Goal: Transaction & Acquisition: Purchase product/service

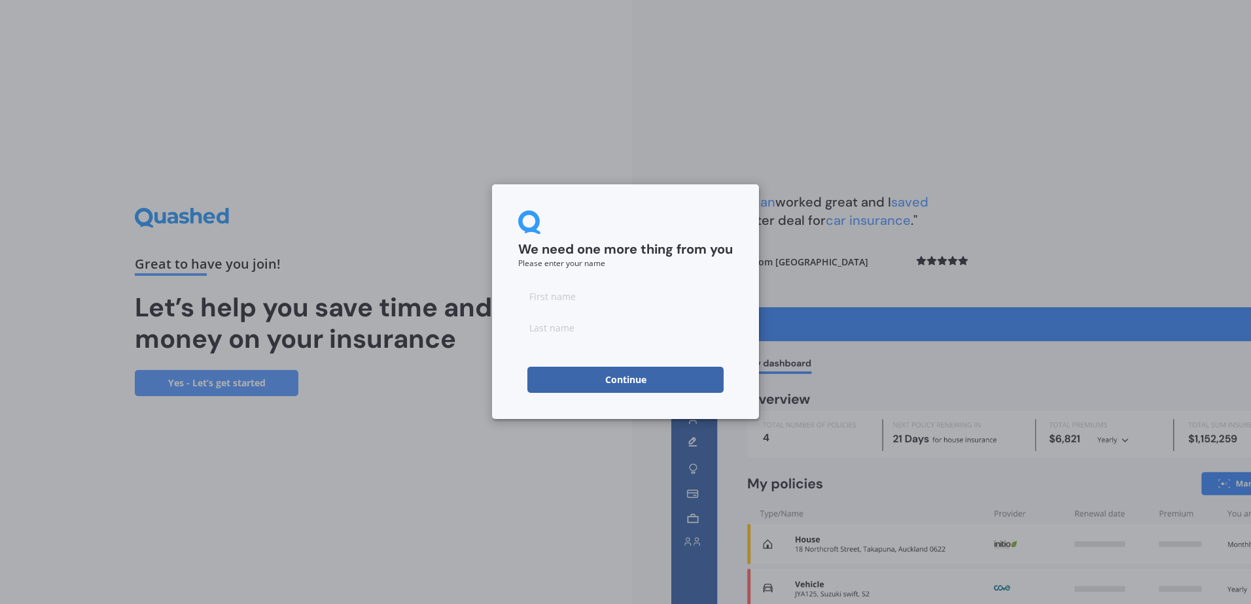
click at [579, 294] on input at bounding box center [625, 296] width 215 height 26
type input "[PERSON_NAME]"
click at [623, 375] on button "Continue" at bounding box center [625, 380] width 196 height 26
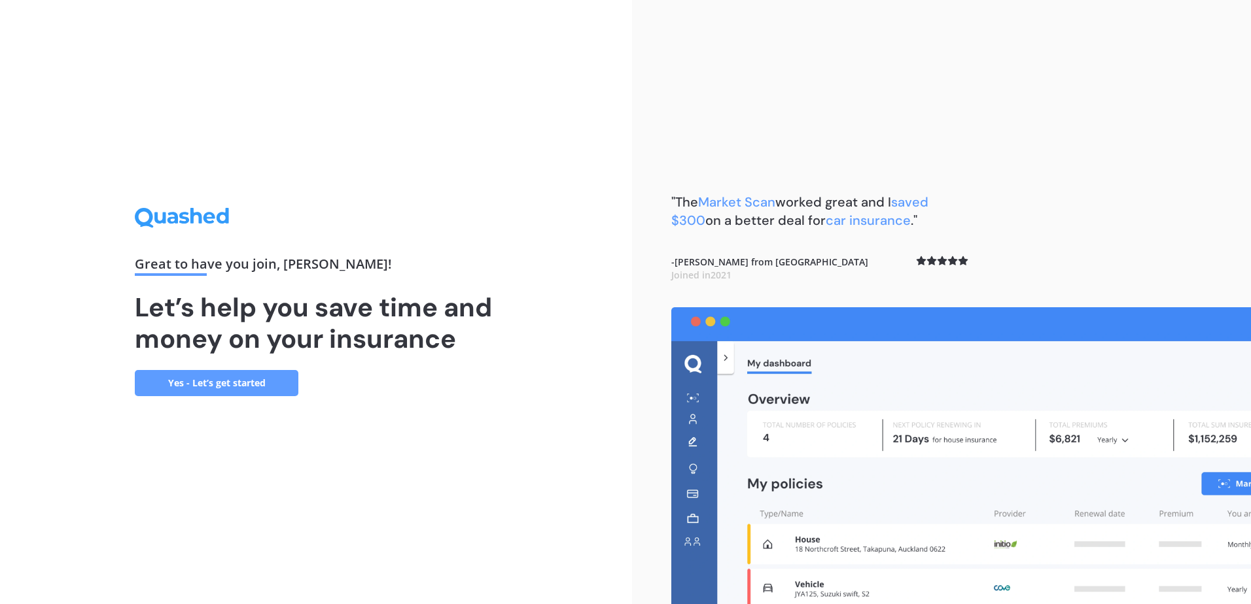
click at [207, 388] on link "Yes - Let’s get started" at bounding box center [217, 383] width 164 height 26
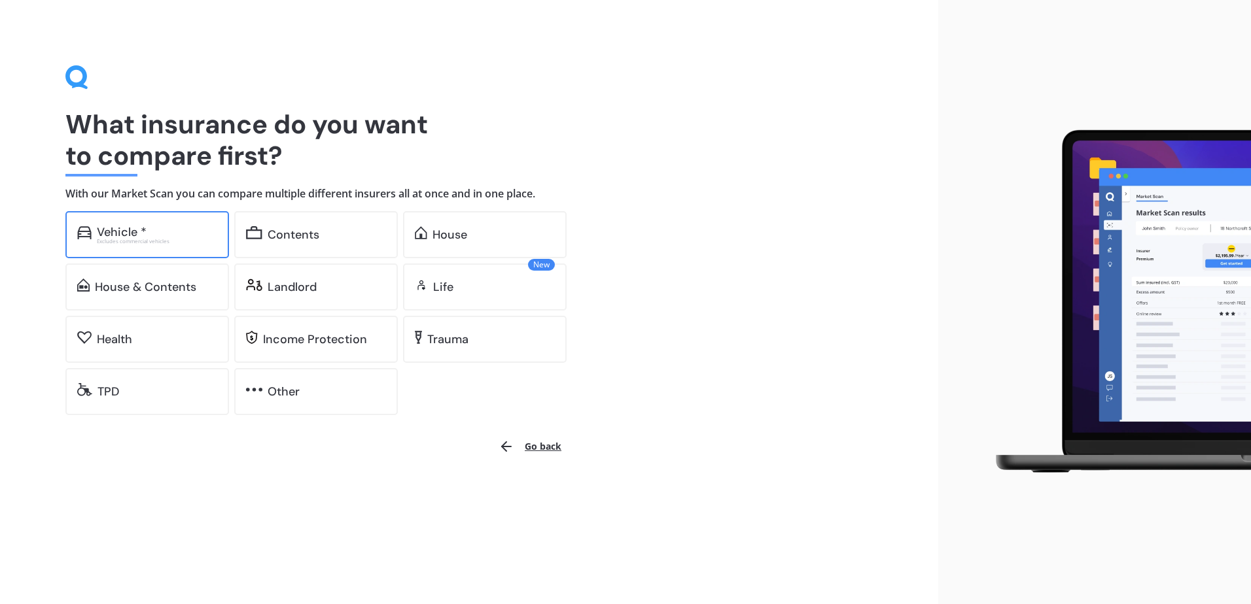
click at [157, 228] on div "Vehicle *" at bounding box center [157, 232] width 120 height 13
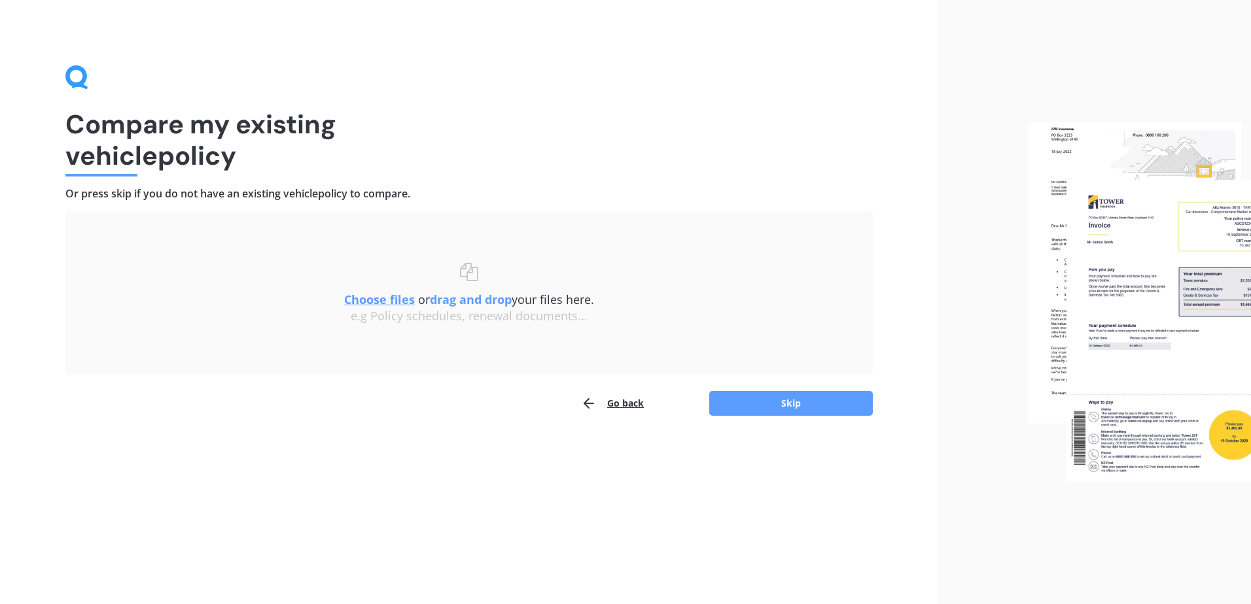
click at [386, 300] on u "Choose files" at bounding box center [379, 300] width 71 height 16
click at [481, 301] on b "drag and drop" at bounding box center [471, 300] width 82 height 16
click at [492, 299] on b "drag and drop" at bounding box center [471, 300] width 82 height 16
click at [440, 302] on b "drag and drop" at bounding box center [471, 300] width 82 height 16
click at [463, 299] on b "drag and drop" at bounding box center [471, 300] width 82 height 16
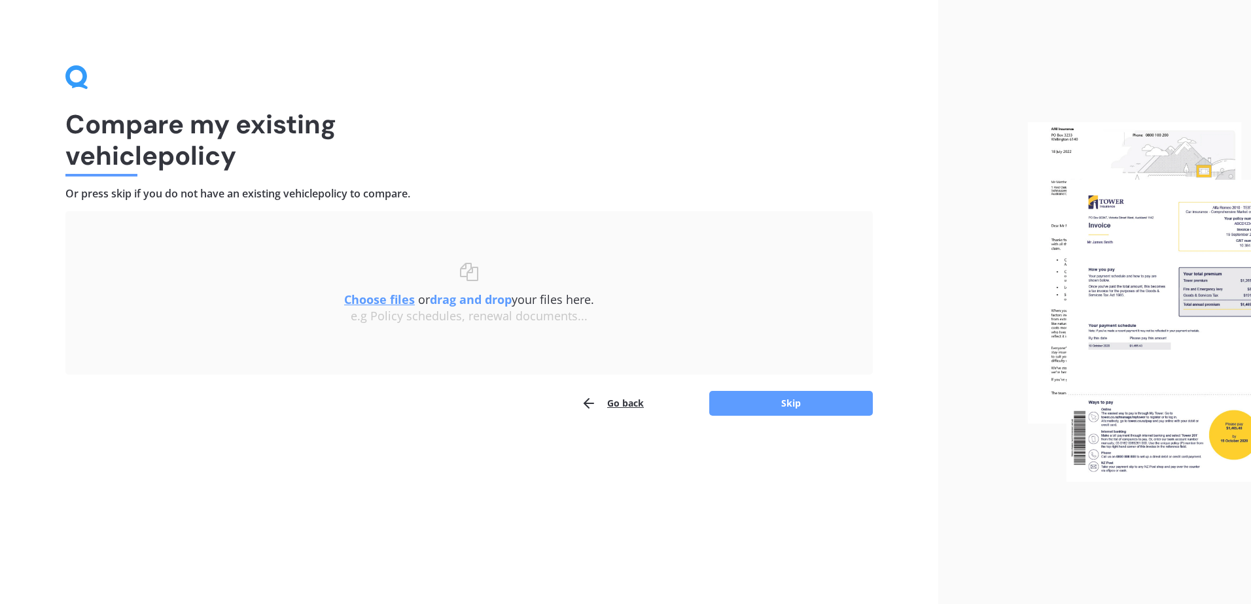
click at [440, 304] on b "drag and drop" at bounding box center [471, 300] width 82 height 16
click at [440, 303] on b "drag and drop" at bounding box center [471, 300] width 82 height 16
click at [490, 302] on b "drag and drop" at bounding box center [471, 300] width 82 height 16
click at [489, 302] on b "drag and drop" at bounding box center [471, 300] width 82 height 16
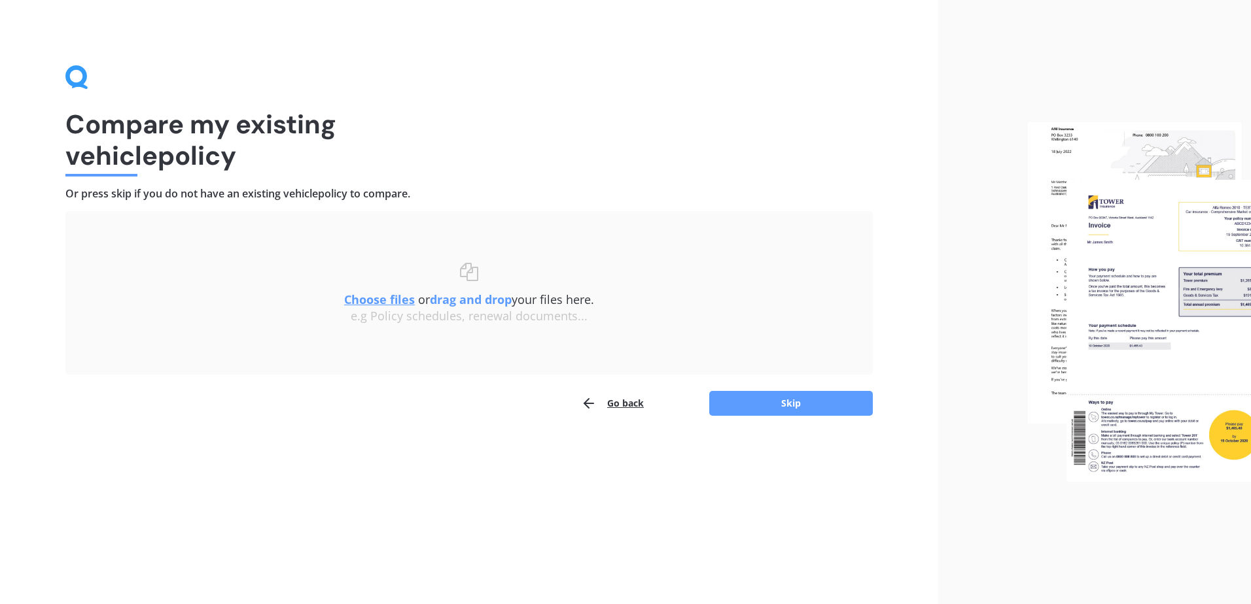
click at [399, 300] on u "Choose files" at bounding box center [379, 300] width 71 height 16
click at [791, 404] on button "Skip" at bounding box center [791, 403] width 164 height 25
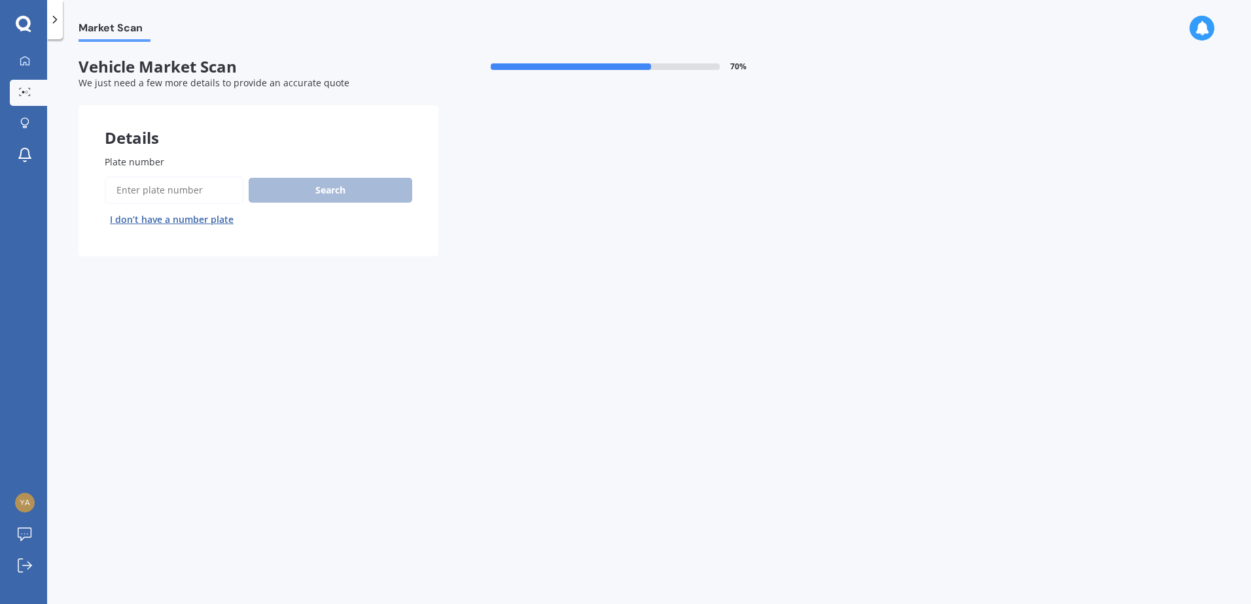
click at [203, 196] on input "Plate number" at bounding box center [174, 190] width 139 height 27
type input "qgq530"
click at [339, 188] on button "Search" at bounding box center [331, 190] width 164 height 25
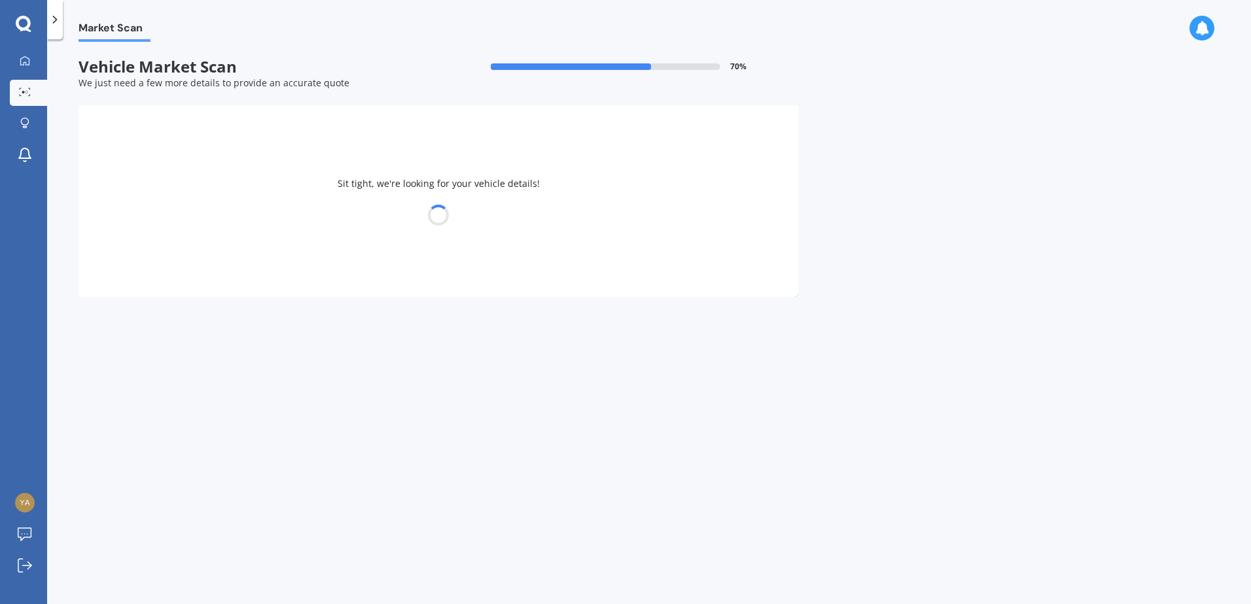
select select "TOYOTA"
select select "COROLLA"
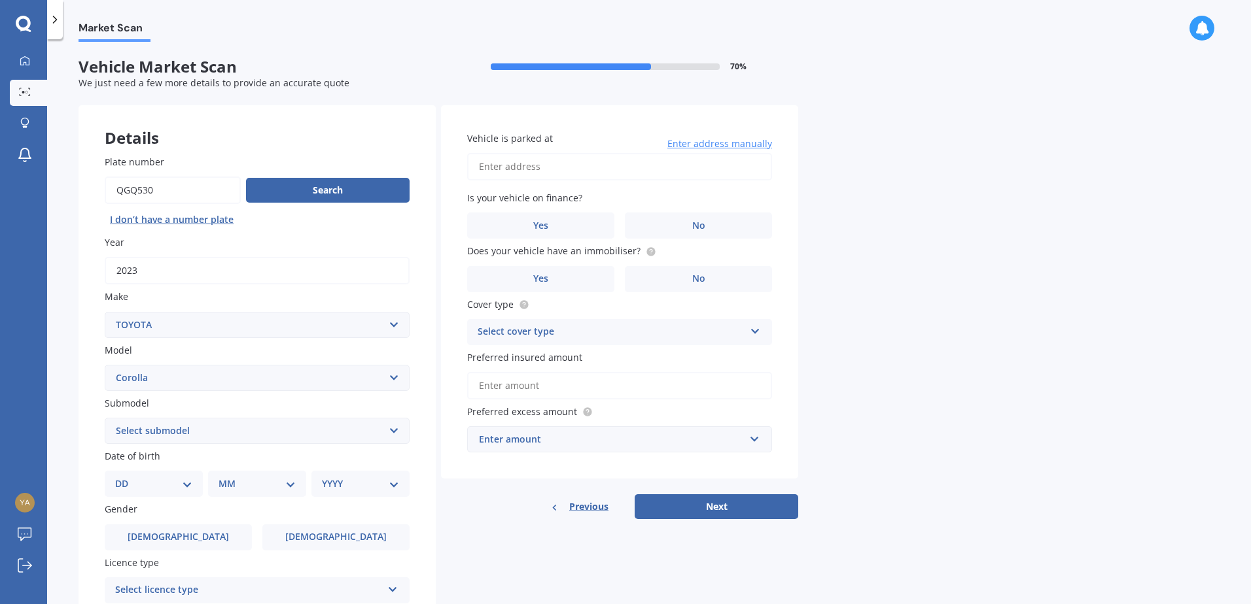
click at [393, 428] on select "Select submodel (All other) Axio Diesel [PERSON_NAME] 2WD [PERSON_NAME] 4WD FXG…" at bounding box center [257, 431] width 305 height 26
select select "HYBRID"
click at [105, 418] on select "Select submodel (All other) Axio Diesel [PERSON_NAME] 2WD [PERSON_NAME] 4WD FXG…" at bounding box center [257, 431] width 305 height 26
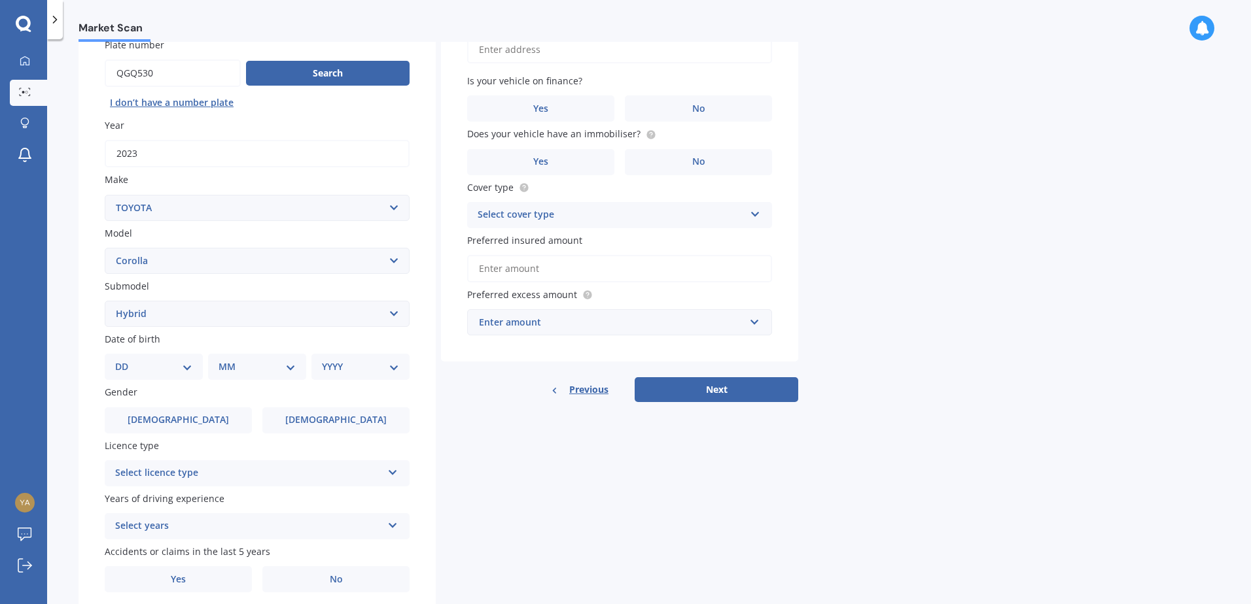
scroll to position [131, 0]
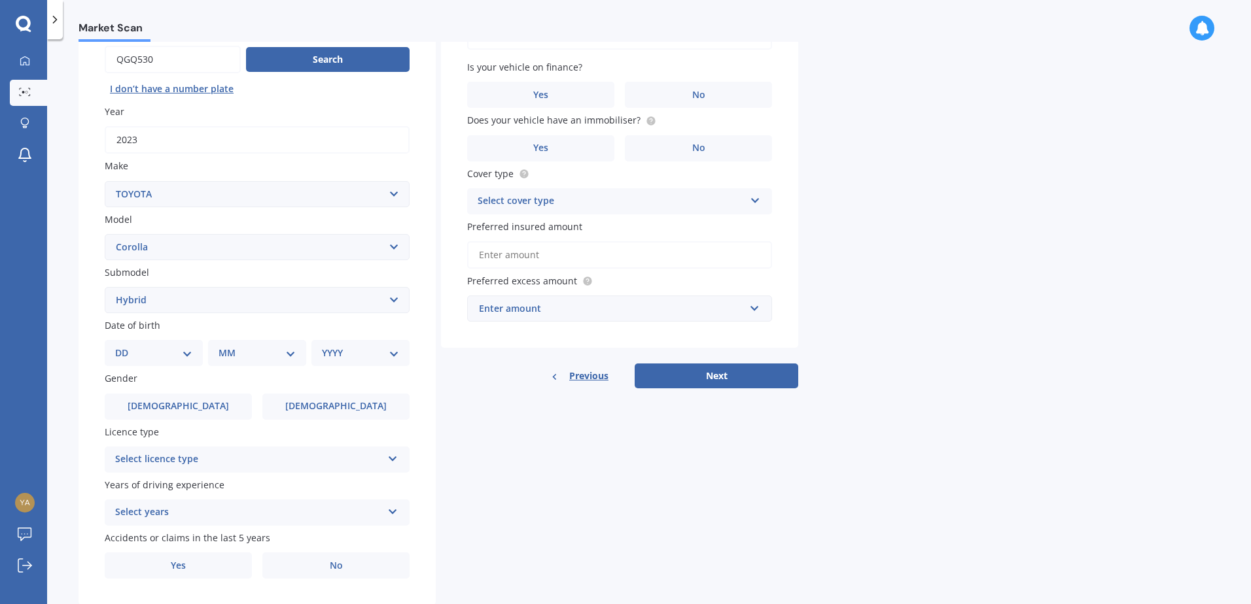
click at [190, 354] on select "DD 01 02 03 04 05 06 07 08 09 10 11 12 13 14 15 16 17 18 19 20 21 22 23 24 25 2…" at bounding box center [153, 353] width 77 height 14
select select "31"
click at [126, 346] on select "DD 01 02 03 04 05 06 07 08 09 10 11 12 13 14 15 16 17 18 19 20 21 22 23 24 25 2…" at bounding box center [153, 353] width 77 height 14
click at [290, 350] on select "MM 01 02 03 04 05 06 07 08 09 10 11 12" at bounding box center [260, 353] width 72 height 14
select select "08"
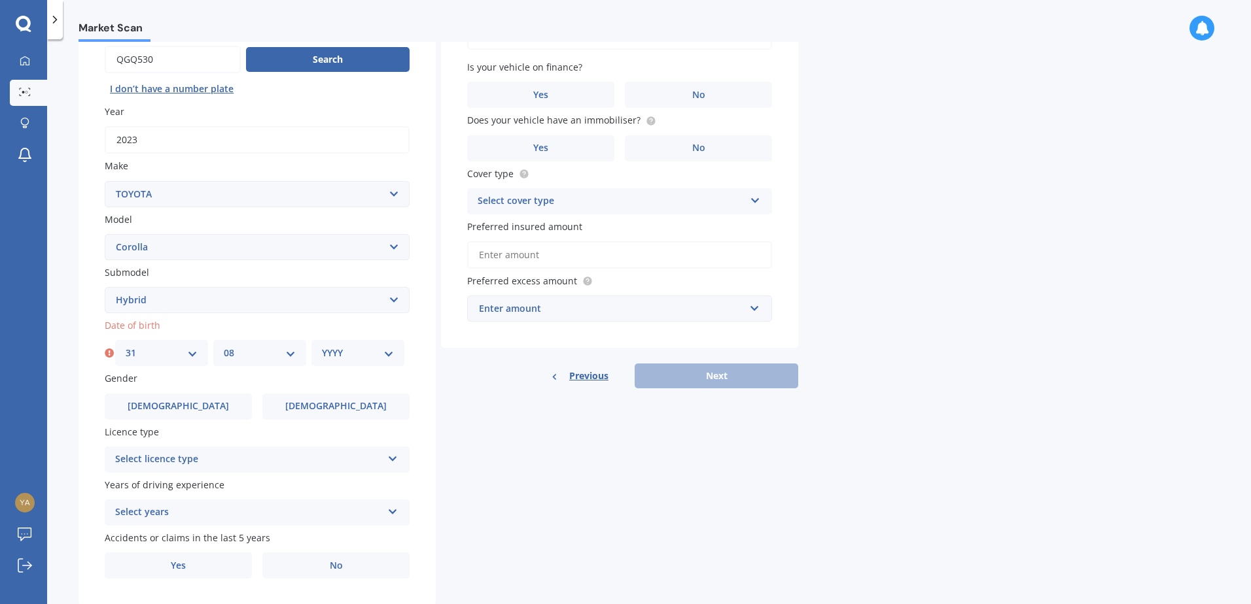
click at [224, 346] on select "MM 01 02 03 04 05 06 07 08 09 10 11 12" at bounding box center [260, 353] width 72 height 14
click at [385, 353] on select "YYYY 2025 2024 2023 2022 2021 2020 2019 2018 2017 2016 2015 2014 2013 2012 2011…" at bounding box center [358, 353] width 72 height 14
select select "1974"
click at [322, 346] on select "YYYY 2025 2024 2023 2022 2021 2020 2019 2018 2017 2016 2015 2014 2013 2012 2011…" at bounding box center [358, 353] width 72 height 14
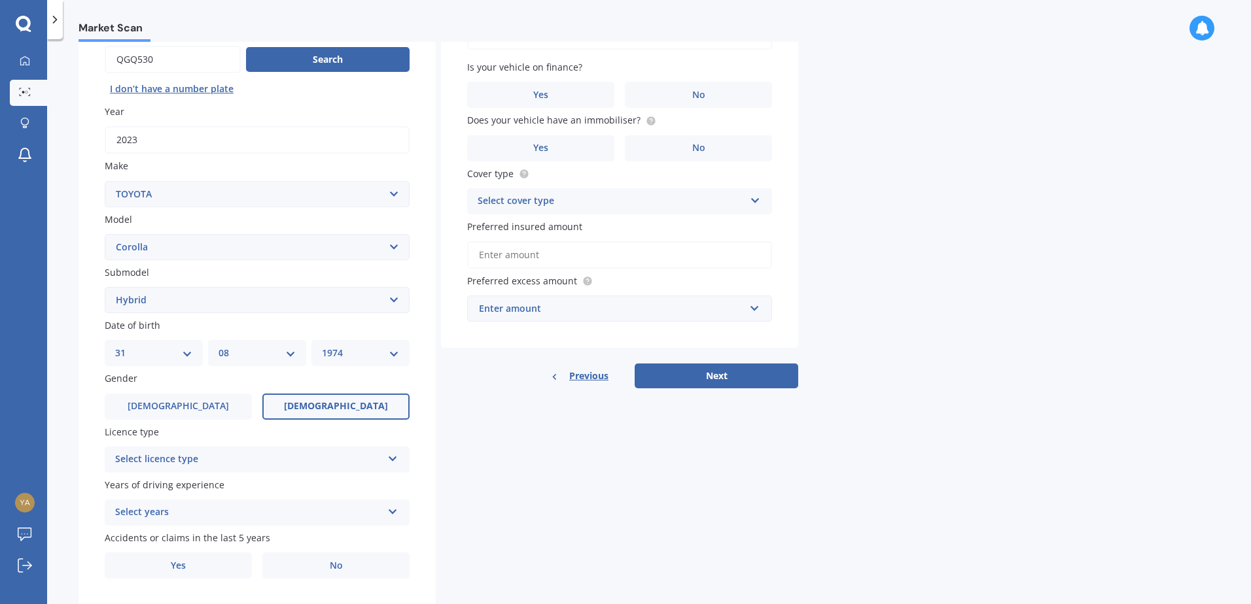
click at [320, 413] on label "[DEMOGRAPHIC_DATA]" at bounding box center [335, 407] width 147 height 26
click at [0, 0] on input "[DEMOGRAPHIC_DATA]" at bounding box center [0, 0] width 0 height 0
click at [387, 458] on icon at bounding box center [392, 456] width 11 height 9
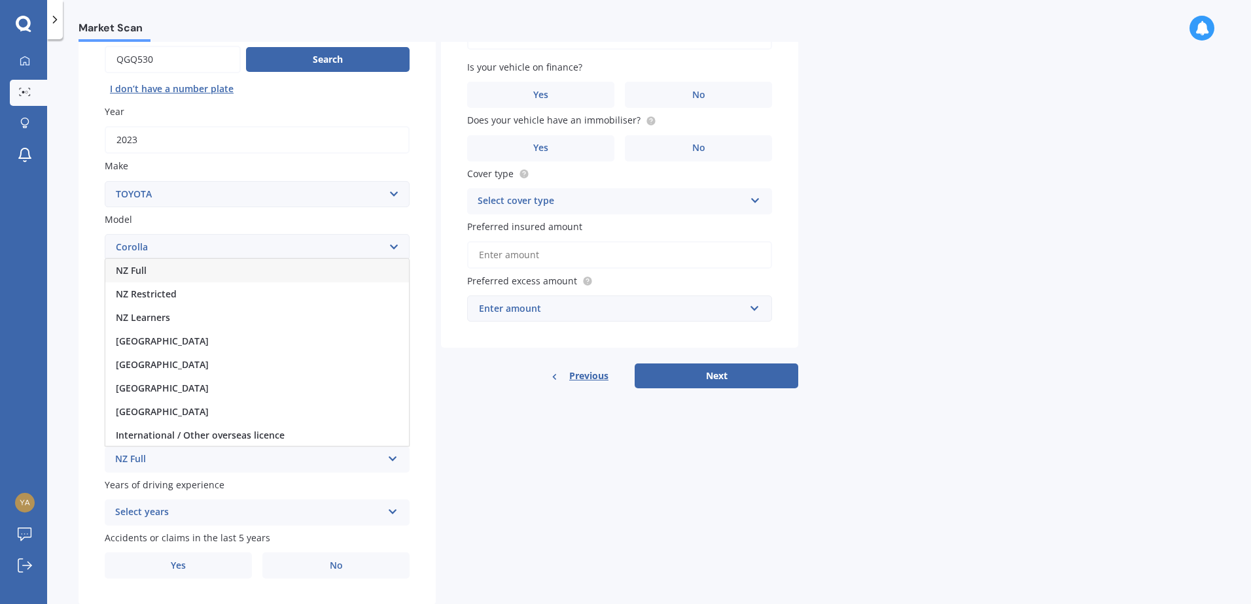
click at [161, 275] on div "NZ Full" at bounding box center [257, 271] width 304 height 24
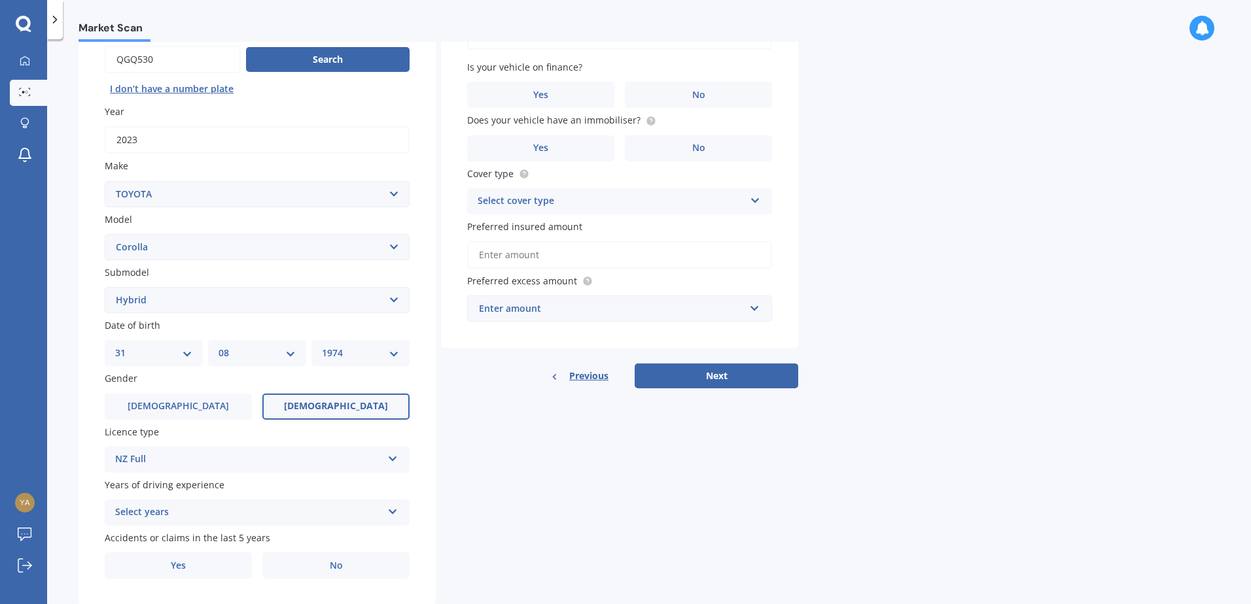
scroll to position [165, 0]
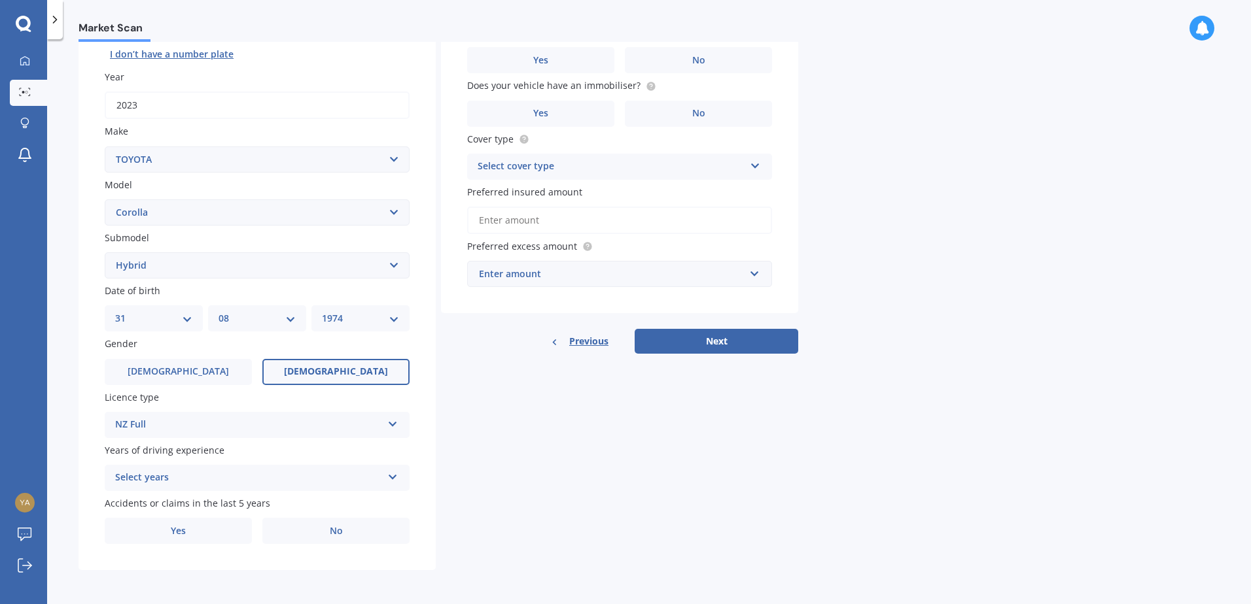
click at [393, 476] on icon at bounding box center [392, 474] width 11 height 9
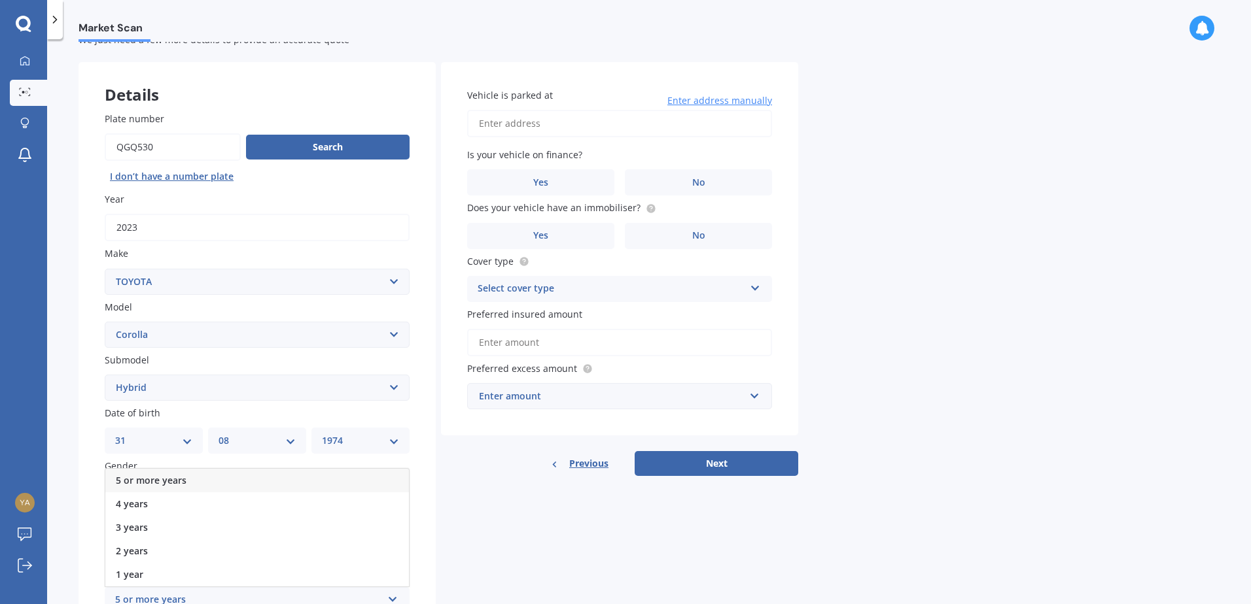
scroll to position [0, 0]
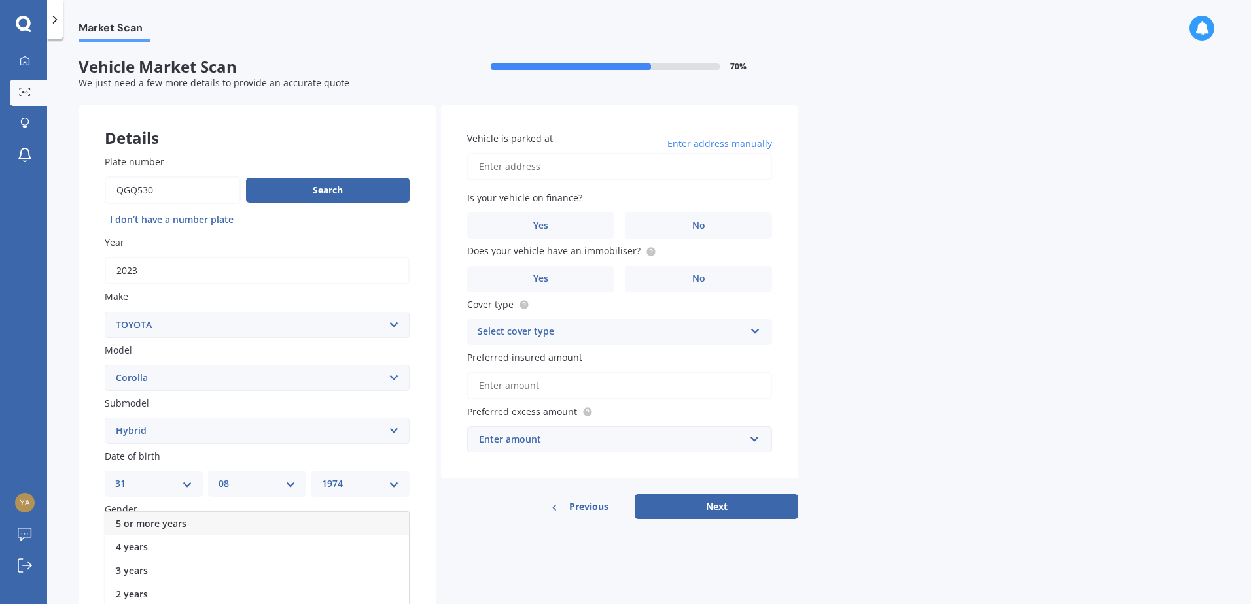
click at [199, 521] on div "5 or more years" at bounding box center [257, 524] width 304 height 24
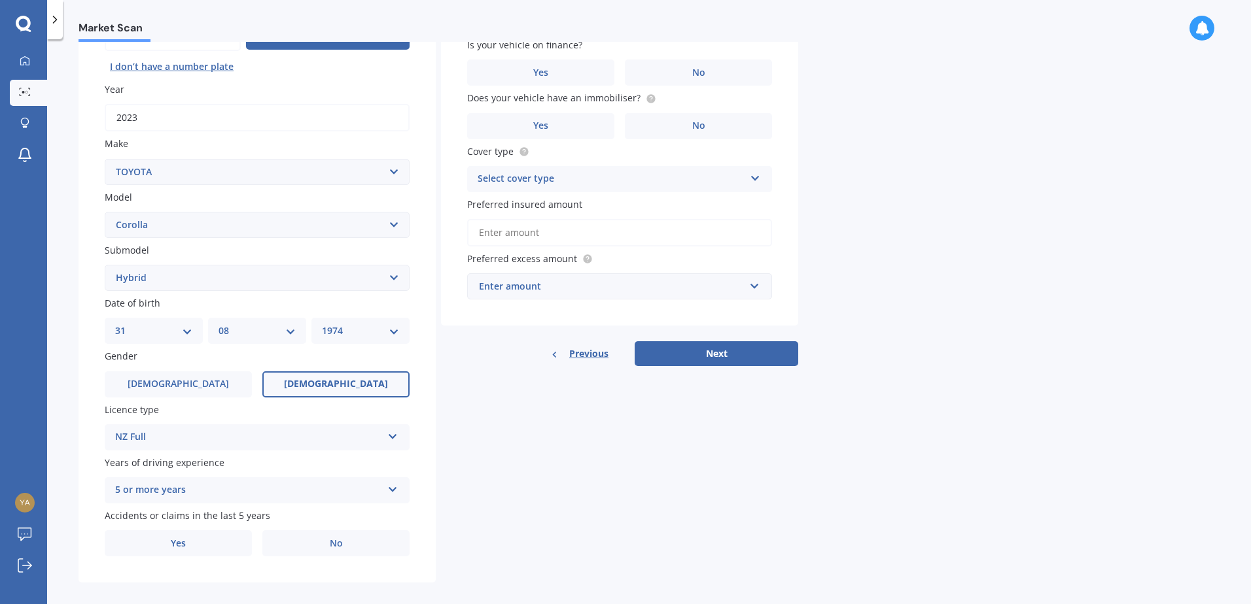
scroll to position [165, 0]
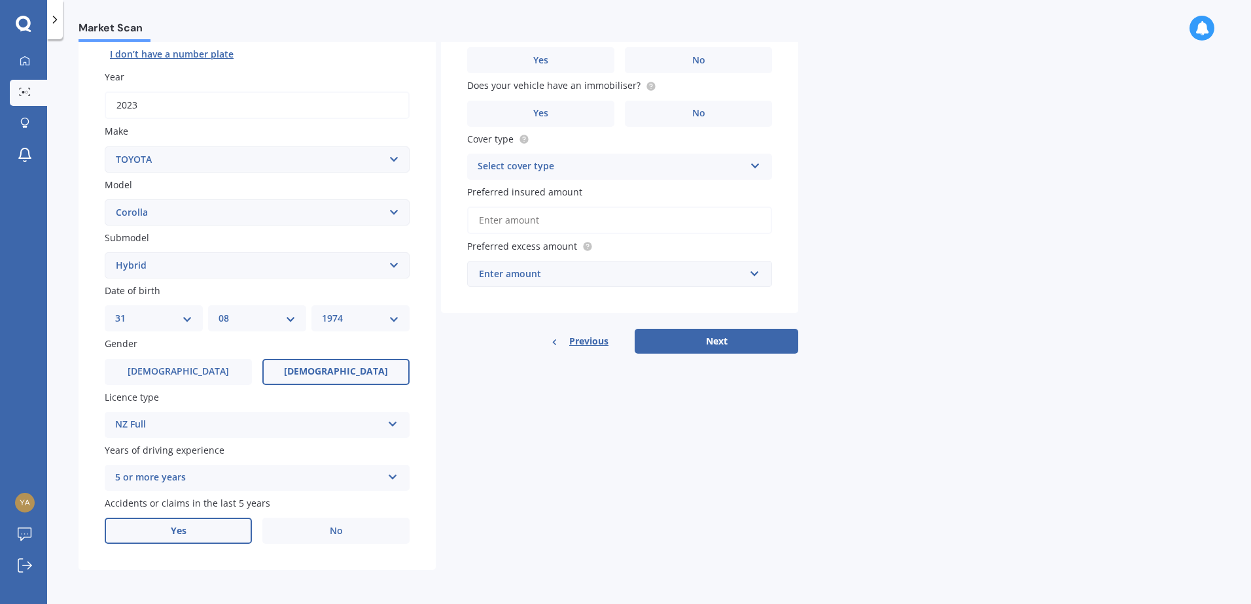
click at [180, 537] on label "Yes" at bounding box center [178, 531] width 147 height 26
click at [0, 0] on input "Yes" at bounding box center [0, 0] width 0 height 0
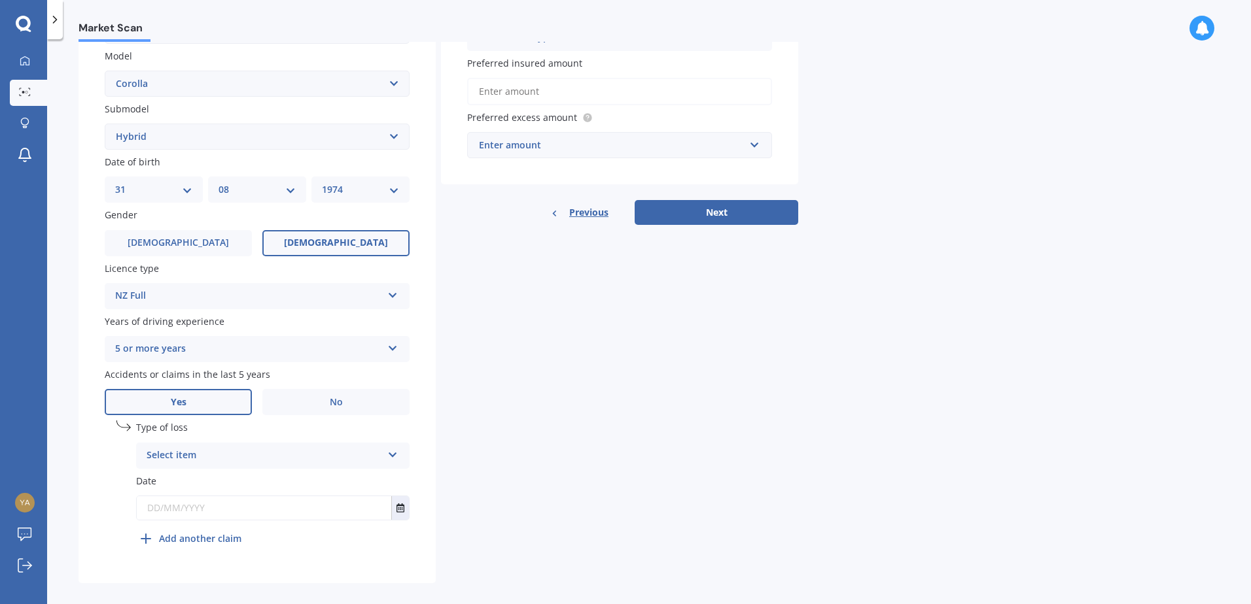
scroll to position [307, 0]
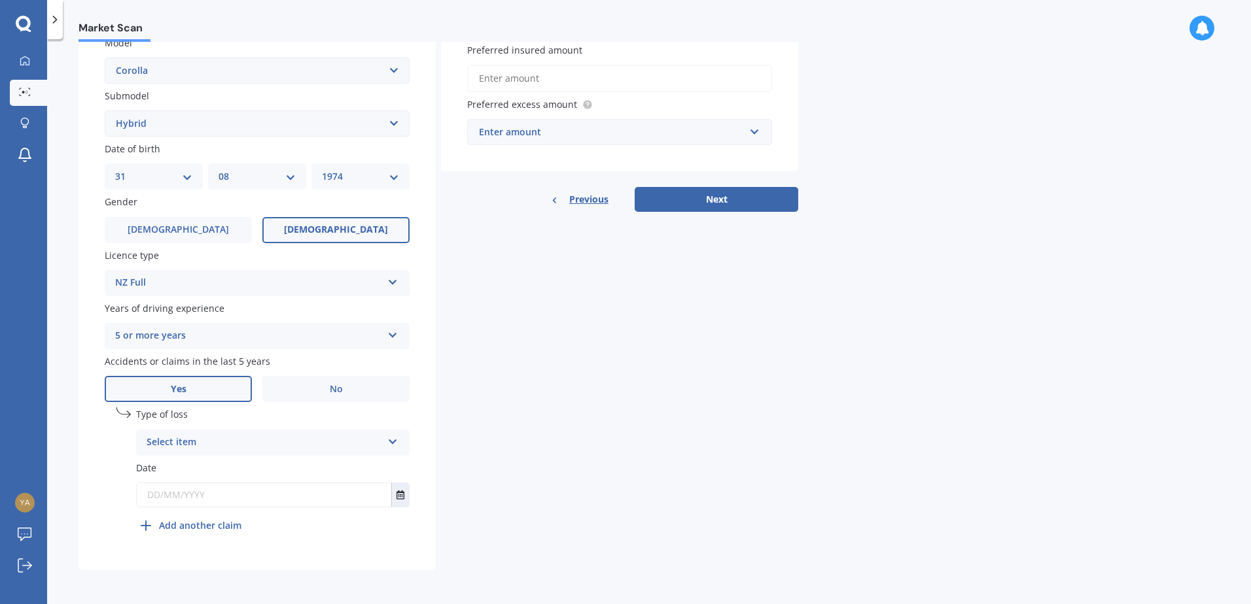
click at [396, 444] on icon at bounding box center [392, 439] width 11 height 9
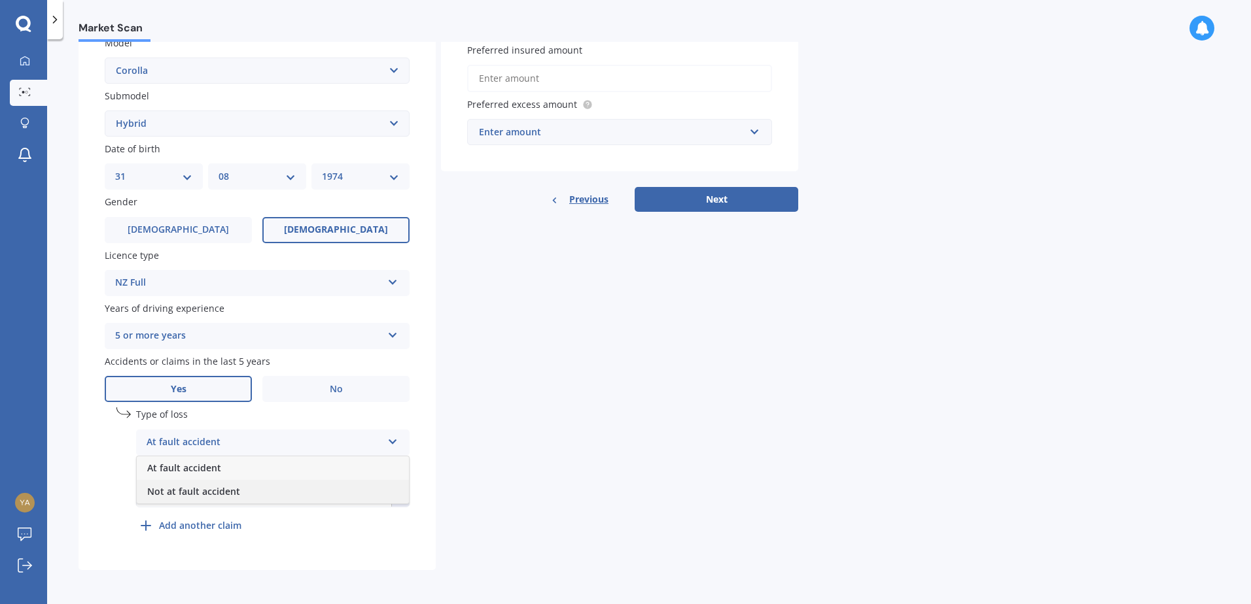
click at [215, 493] on span "Not at fault accident" at bounding box center [193, 491] width 93 height 12
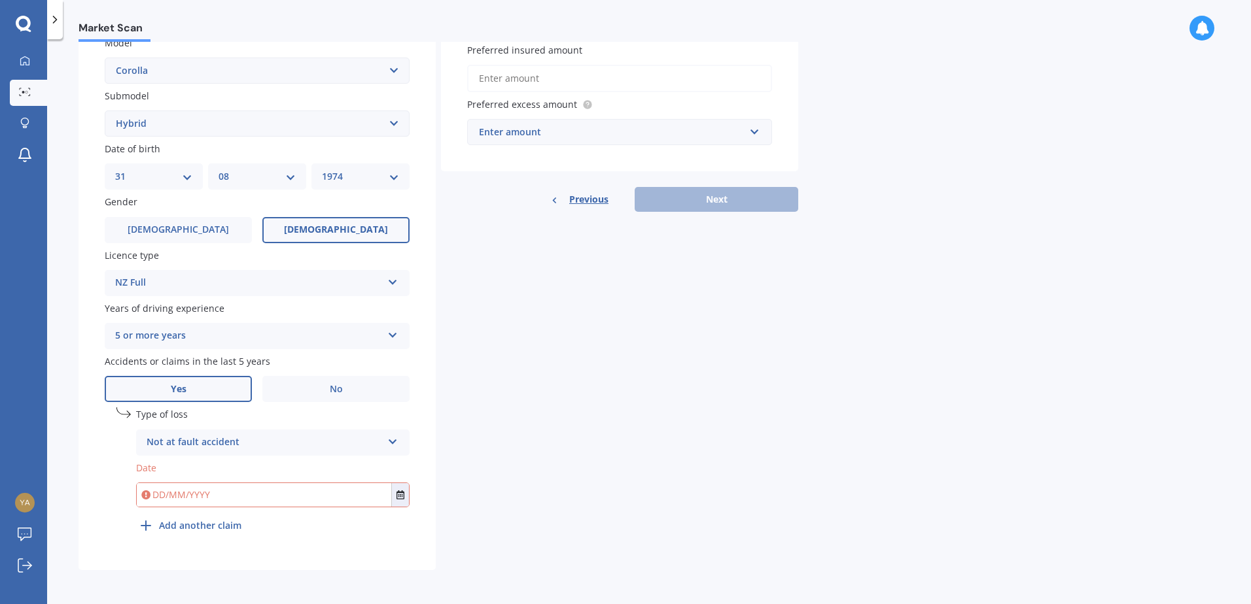
click at [232, 499] on input "text" at bounding box center [264, 495] width 254 height 24
click at [405, 498] on button "Select date" at bounding box center [400, 495] width 18 height 24
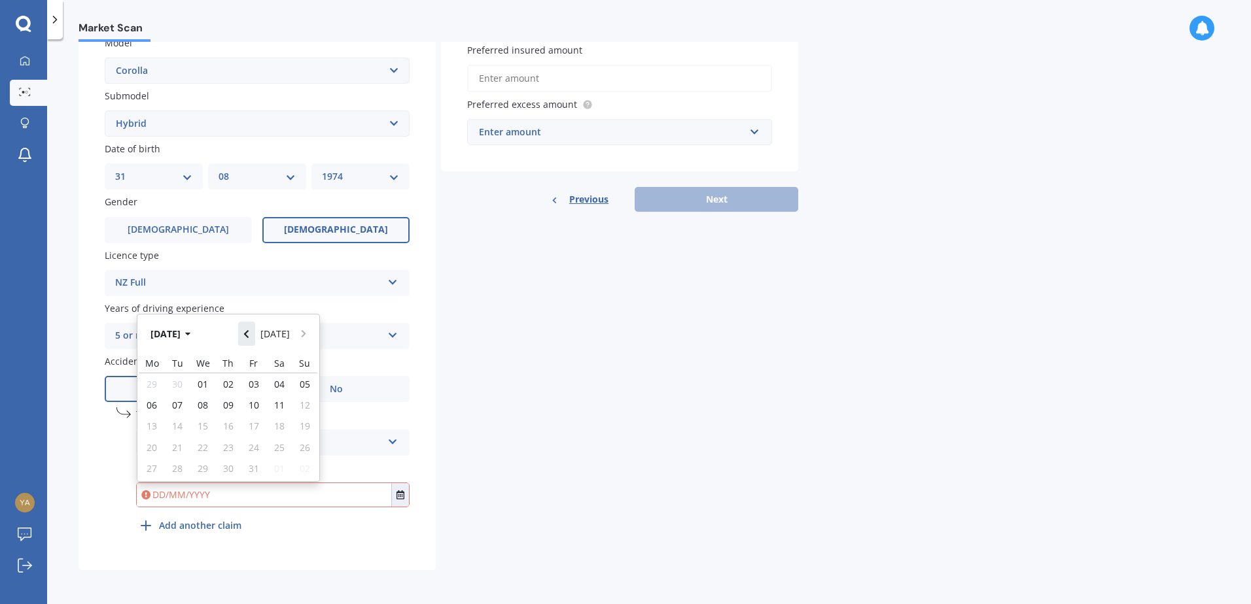
click at [249, 335] on icon "Navigate back" at bounding box center [246, 334] width 6 height 9
click at [252, 335] on button "Navigate back" at bounding box center [246, 330] width 17 height 24
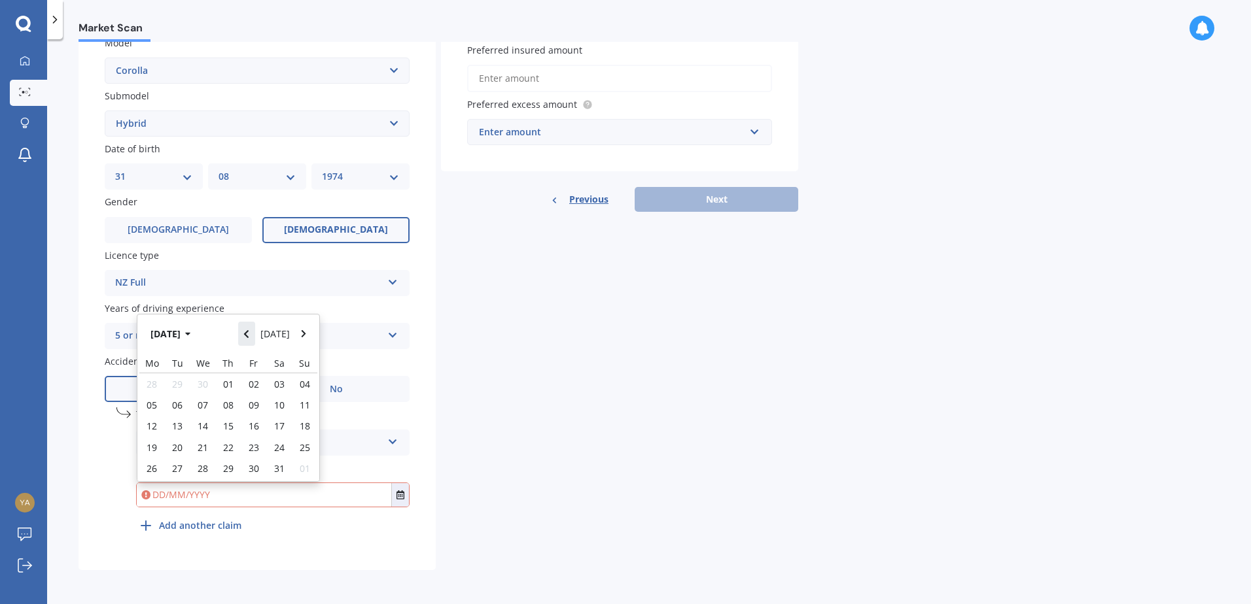
click at [249, 335] on icon "Navigate back" at bounding box center [246, 334] width 6 height 9
click at [278, 396] on span "08" at bounding box center [279, 397] width 10 height 12
type input "[DATE]"
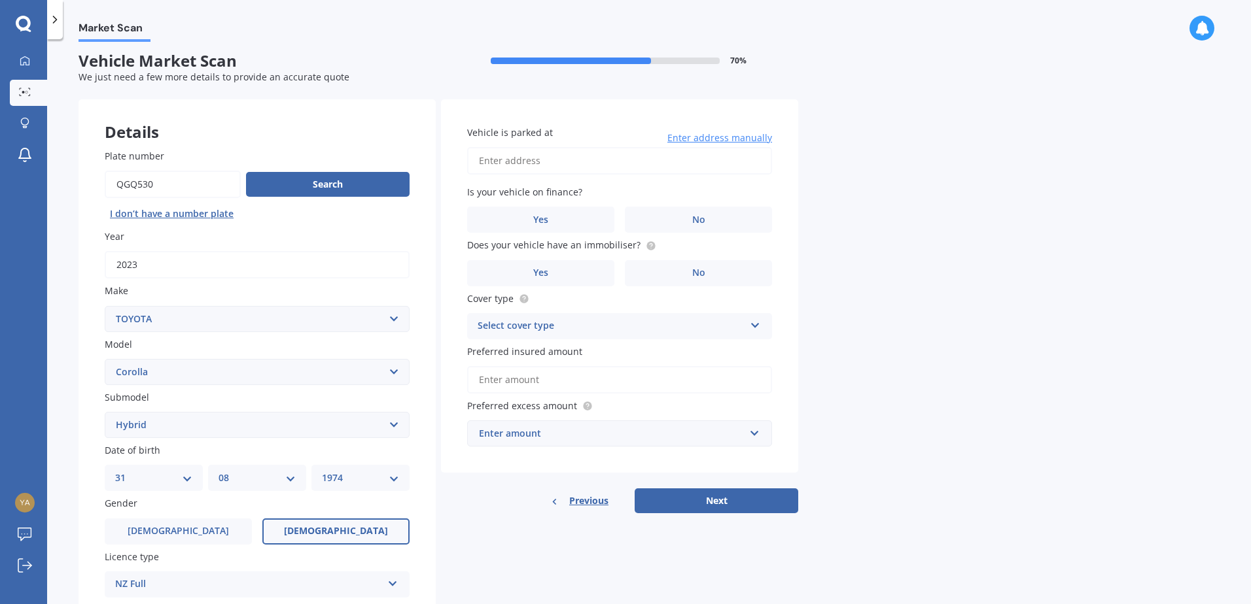
scroll to position [0, 0]
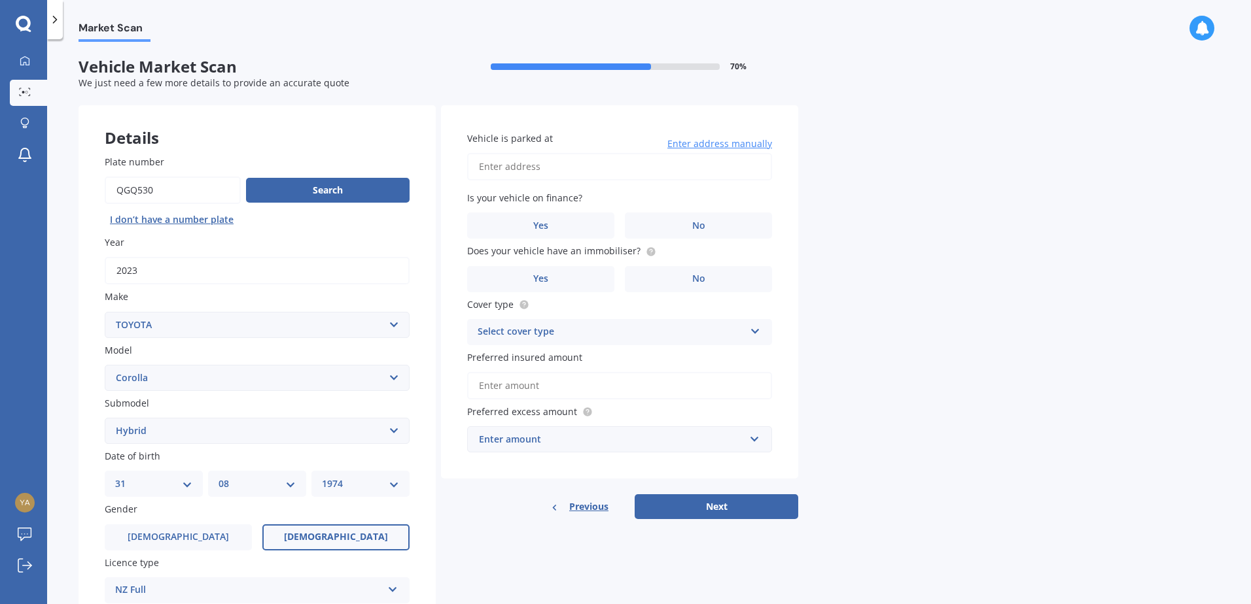
click at [555, 165] on input "Vehicle is parked at" at bounding box center [619, 166] width 305 height 27
type input "[STREET_ADDRESS][PERSON_NAME]"
click at [531, 224] on label "Yes" at bounding box center [540, 226] width 147 height 26
click at [0, 0] on input "Yes" at bounding box center [0, 0] width 0 height 0
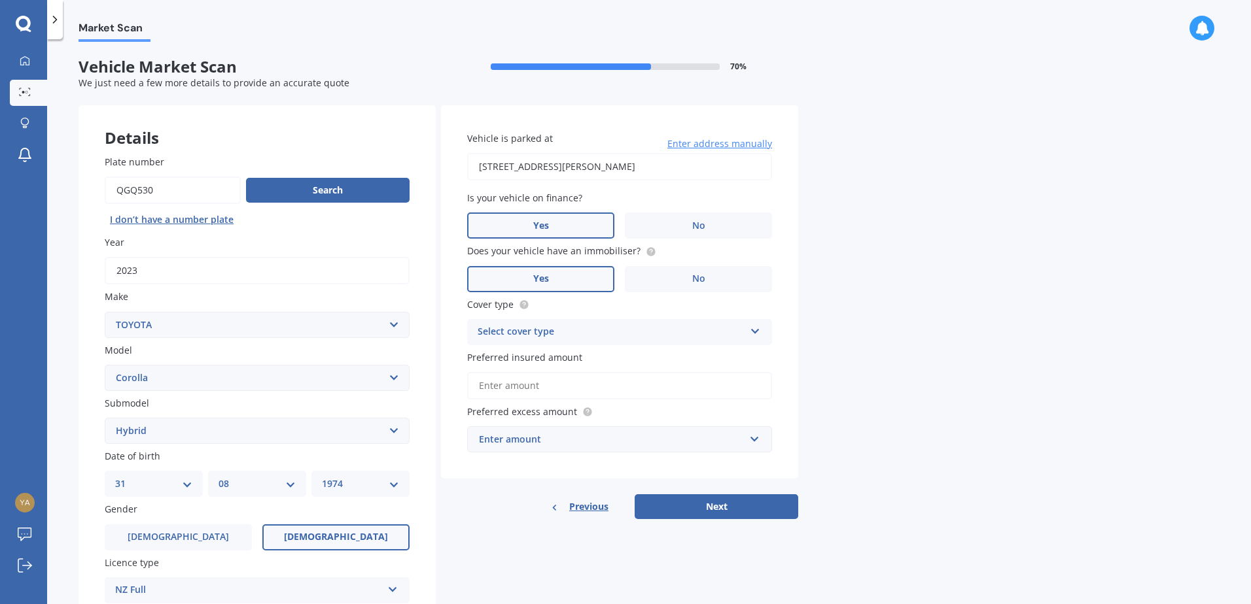
click at [542, 280] on span "Yes" at bounding box center [541, 278] width 16 height 11
click at [0, 0] on input "Yes" at bounding box center [0, 0] width 0 height 0
click at [751, 333] on icon at bounding box center [755, 328] width 11 height 9
click at [543, 352] on span "Comprehensive" at bounding box center [512, 357] width 69 height 12
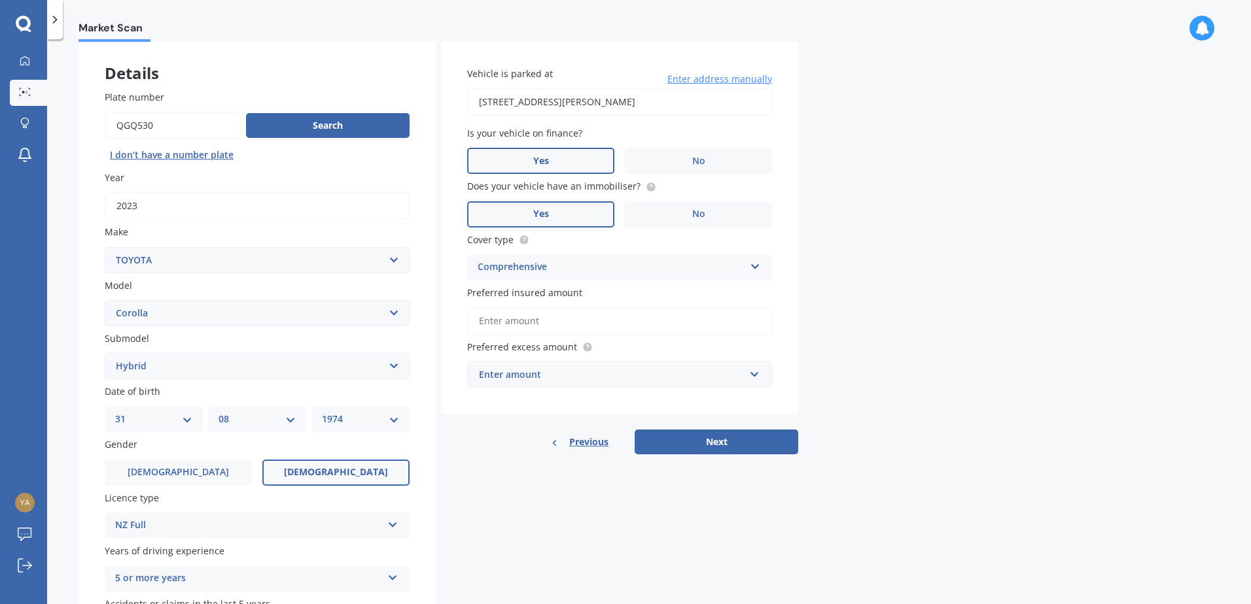
scroll to position [65, 0]
click at [757, 377] on input "text" at bounding box center [614, 374] width 293 height 25
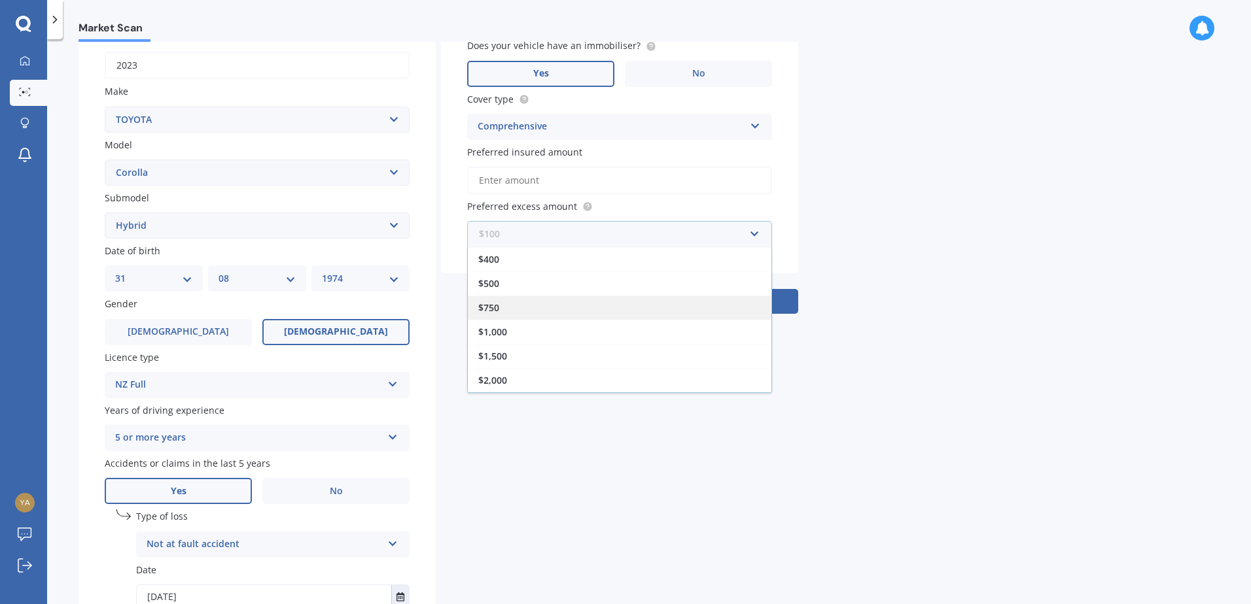
scroll to position [262, 0]
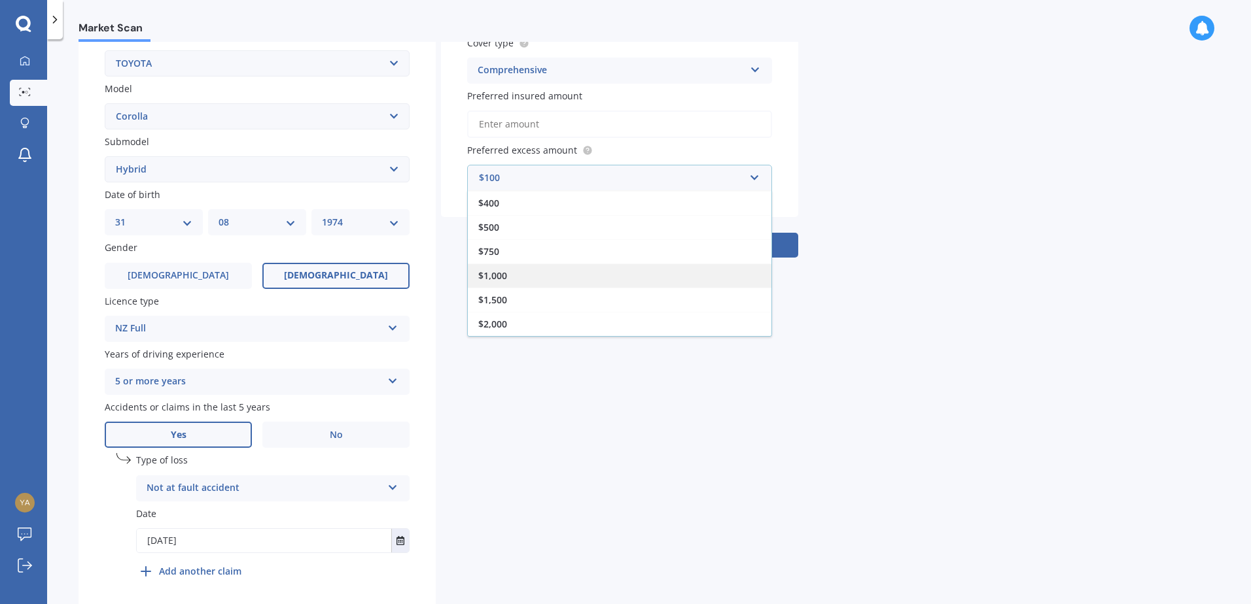
click at [515, 269] on div "$1,000" at bounding box center [620, 276] width 304 height 24
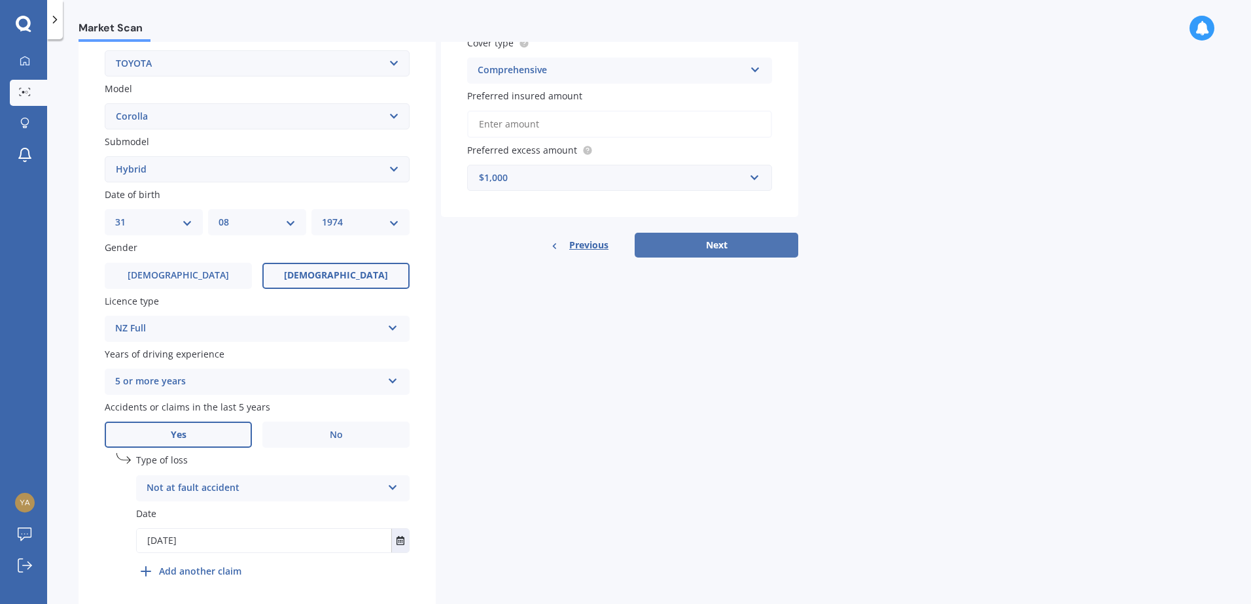
click at [711, 246] on button "Next" at bounding box center [717, 245] width 164 height 25
click at [559, 128] on input "Preferred insured amount" at bounding box center [619, 124] width 305 height 27
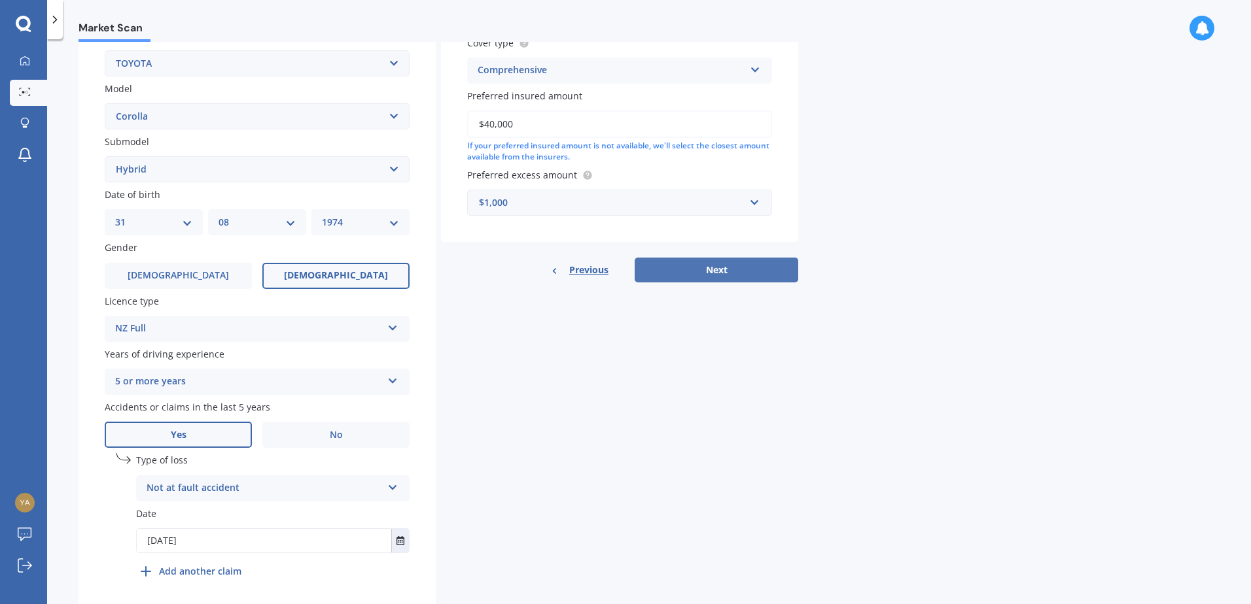
type input "$40,000"
click at [710, 271] on button "Next" at bounding box center [717, 270] width 164 height 25
select select "31"
select select "08"
select select "1974"
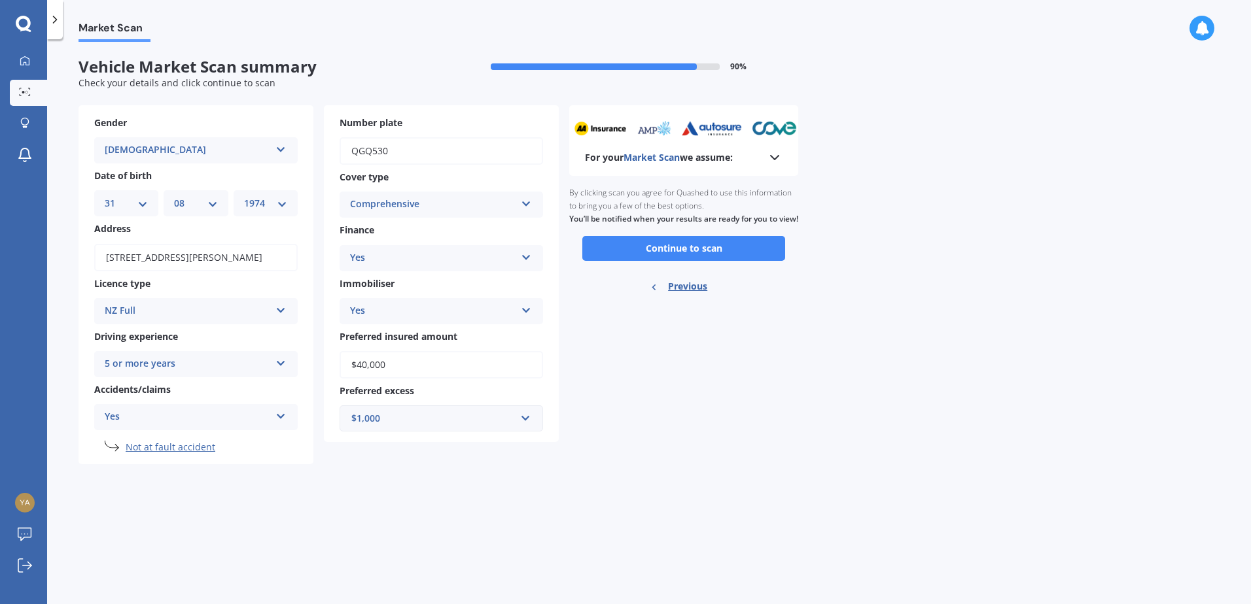
scroll to position [0, 0]
click at [676, 258] on button "Continue to scan" at bounding box center [683, 248] width 203 height 25
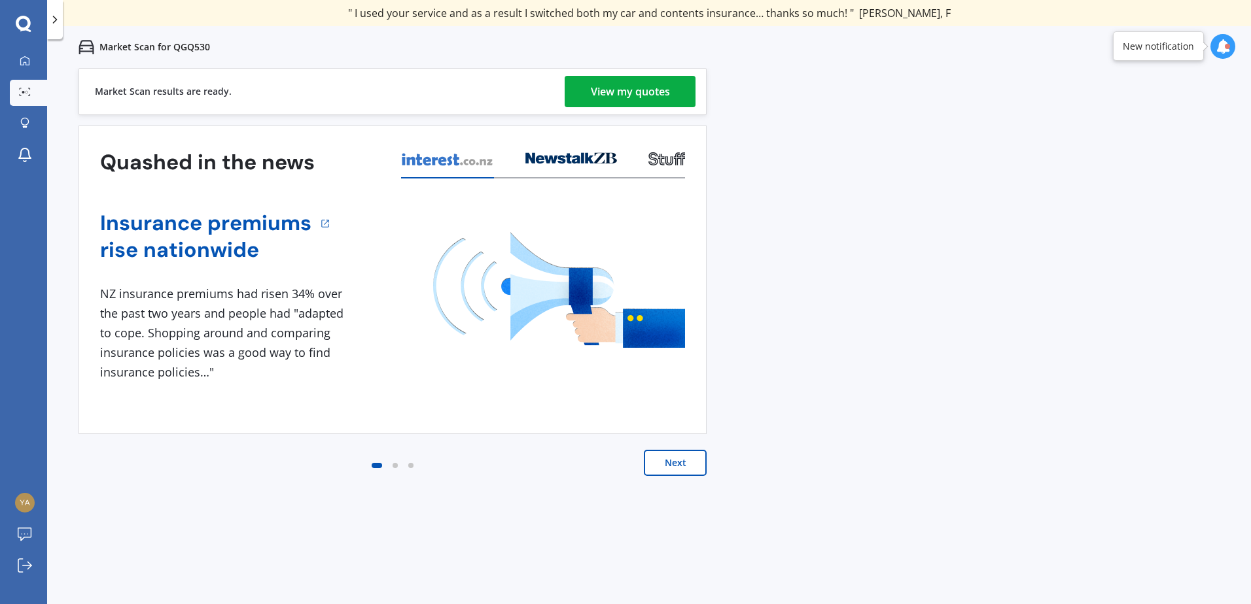
click at [619, 96] on div "View my quotes" at bounding box center [630, 91] width 79 height 31
